Goal: Task Accomplishment & Management: Manage account settings

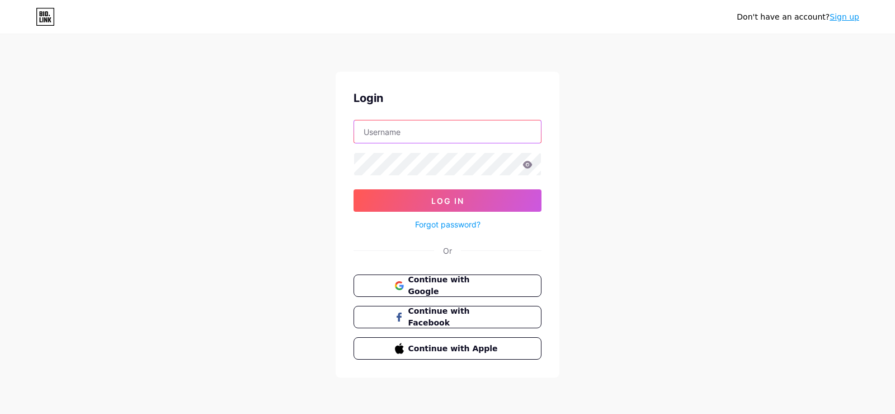
click at [401, 131] on input "text" at bounding box center [447, 131] width 187 height 22
type input "[EMAIL_ADDRESS][DOMAIN_NAME]"
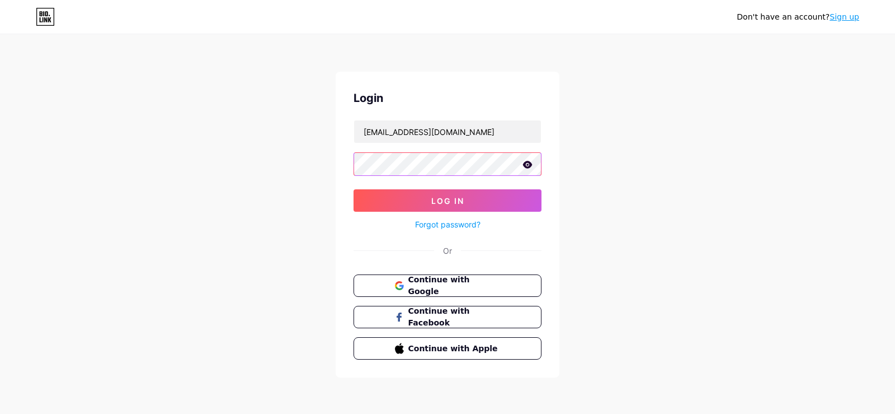
click at [354, 189] on button "Log In" at bounding box center [448, 200] width 188 height 22
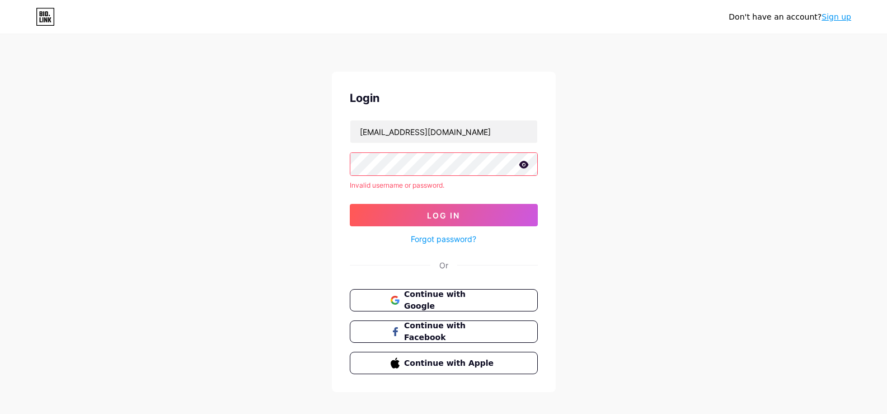
click at [527, 162] on icon at bounding box center [524, 165] width 10 height 8
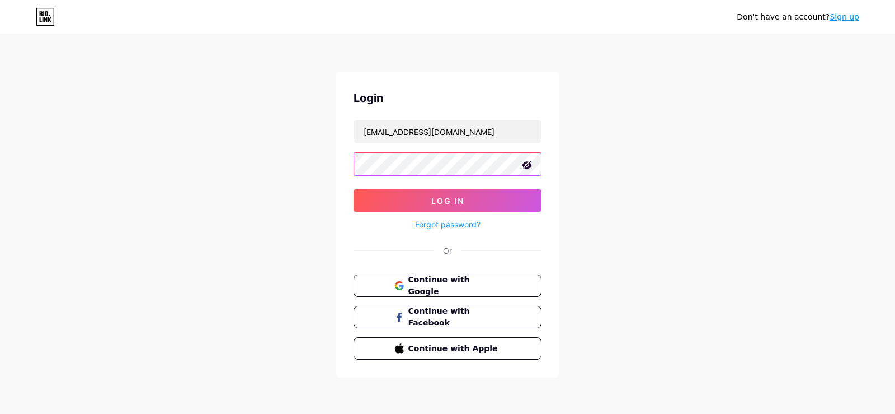
click at [354, 189] on button "Log In" at bounding box center [448, 200] width 188 height 22
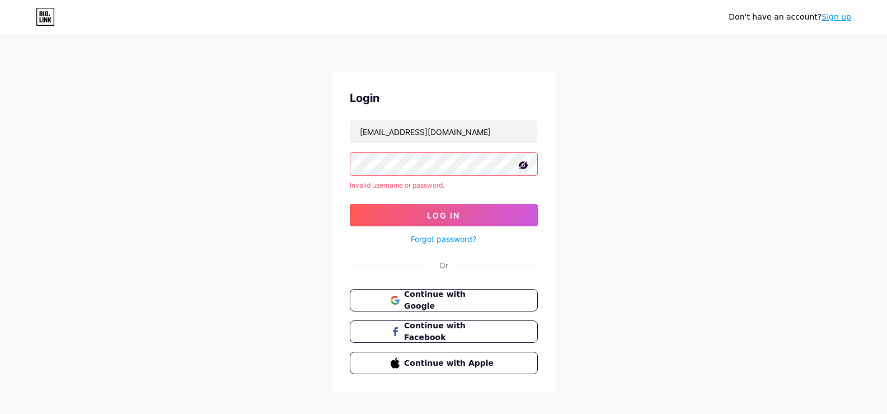
click at [317, 196] on div "Don't have an account? Sign up Login [EMAIL_ADDRESS][DOMAIN_NAME] Invalid usern…" at bounding box center [443, 214] width 887 height 428
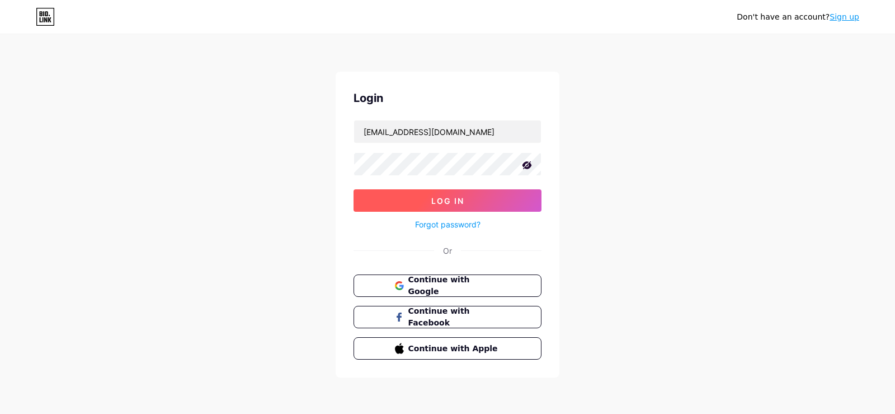
click at [486, 206] on button "Log In" at bounding box center [448, 200] width 188 height 22
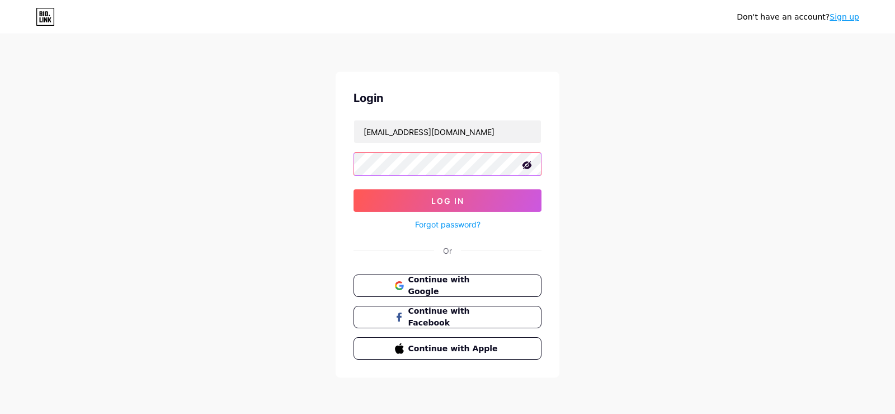
click at [354, 189] on button "Log In" at bounding box center [448, 200] width 188 height 22
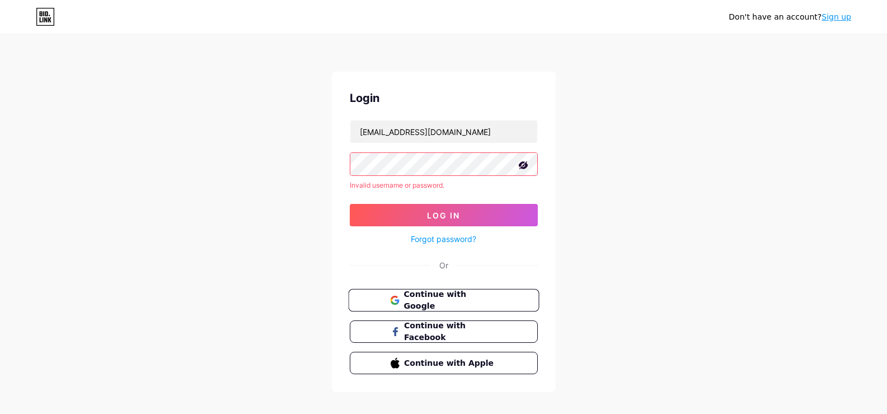
click at [425, 297] on span "Continue with Google" at bounding box center [449, 300] width 93 height 24
